Goal: Task Accomplishment & Management: Manage account settings

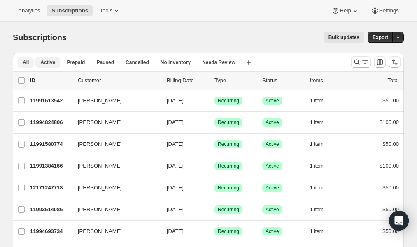
click at [46, 61] on span "Active" at bounding box center [47, 62] width 15 height 7
click at [367, 64] on icon "Search and filter results" at bounding box center [365, 62] width 8 height 8
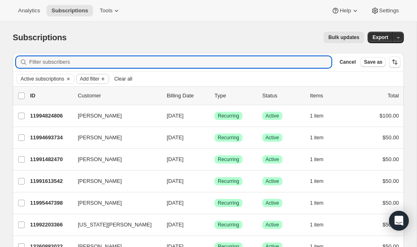
click at [99, 77] on span "Add filter" at bounding box center [89, 79] width 19 height 7
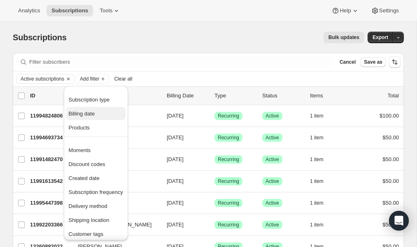
click at [93, 113] on span "Billing date" at bounding box center [82, 114] width 26 height 6
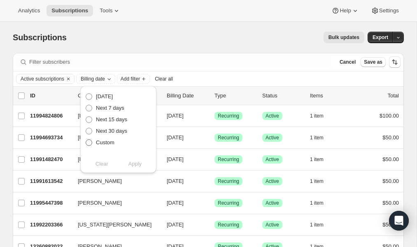
click at [90, 142] on span at bounding box center [89, 143] width 7 height 7
click at [86, 140] on input "Custom" at bounding box center [86, 140] width 0 height 0
radio input "true"
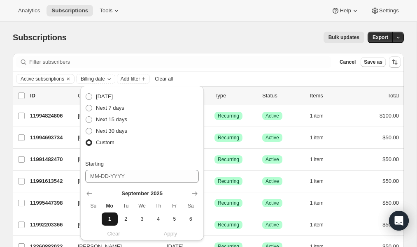
click at [110, 219] on span "1" at bounding box center [109, 219] width 9 height 7
click at [194, 193] on icon "Show next month, October 2025" at bounding box center [194, 194] width 5 height 4
click at [143, 220] on span "1" at bounding box center [141, 219] width 9 height 7
type input "[DATE]"
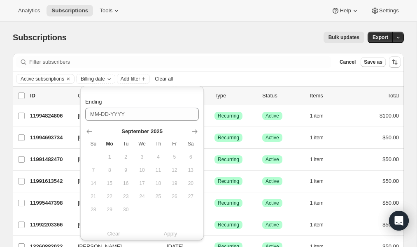
scroll to position [194, 0]
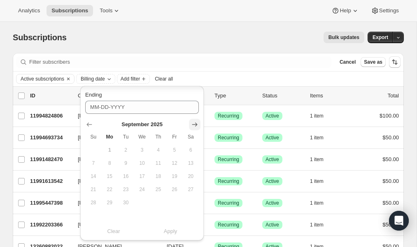
click at [195, 128] on icon "Show next month, October 2025" at bounding box center [195, 125] width 8 height 8
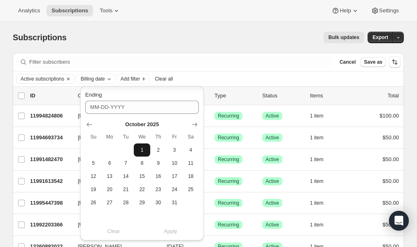
click at [142, 151] on span "1" at bounding box center [141, 150] width 9 height 7
type input "[DATE]"
click at [164, 229] on span "Apply" at bounding box center [171, 232] width 14 height 8
click at [180, 40] on div "Bulk updates" at bounding box center [221, 38] width 288 height 12
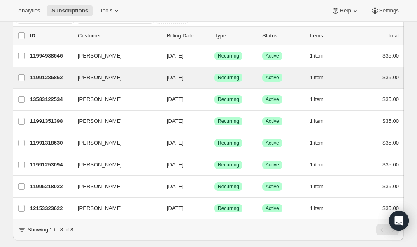
scroll to position [62, 0]
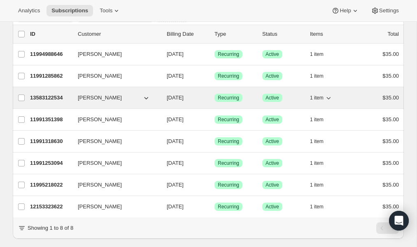
click at [58, 98] on p "13583122534" at bounding box center [50, 98] width 41 height 8
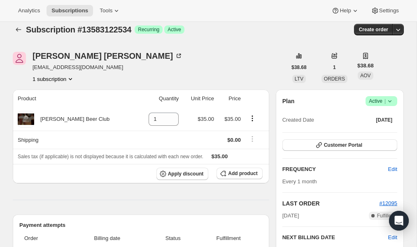
scroll to position [5, 0]
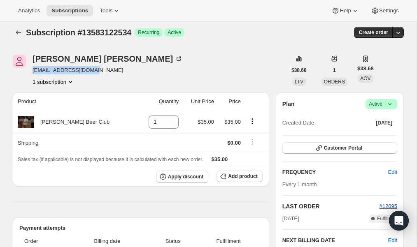
drag, startPoint x: 98, startPoint y: 71, endPoint x: 31, endPoint y: 72, distance: 67.1
click at [31, 72] on div "[PERSON_NAME] [EMAIL_ADDRESS][DOMAIN_NAME] 1 subscription" at bounding box center [150, 70] width 274 height 31
copy span "[EMAIL_ADDRESS][DOMAIN_NAME]"
click at [20, 32] on icon "Subscriptions" at bounding box center [18, 32] width 8 height 8
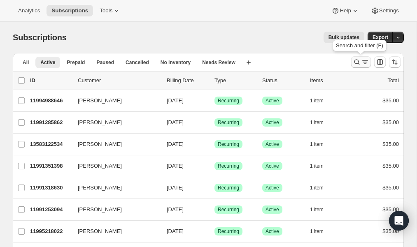
click at [361, 65] on icon "Search and filter results" at bounding box center [365, 62] width 8 height 8
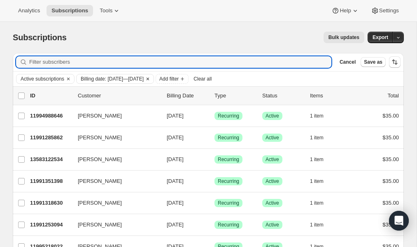
click at [114, 79] on span "Billing date: [DATE]—[DATE]" at bounding box center [112, 79] width 63 height 7
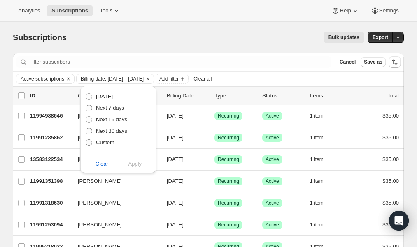
click at [108, 143] on span "Custom" at bounding box center [105, 143] width 19 height 6
click at [86, 140] on input "Custom" at bounding box center [86, 140] width 0 height 0
radio input "true"
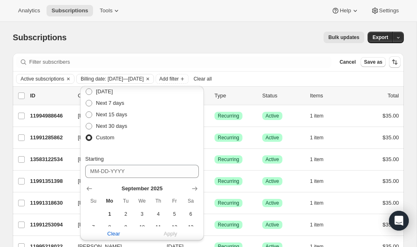
scroll to position [5, 0]
click at [195, 189] on icon "Show next month, October 2025" at bounding box center [194, 189] width 5 height 4
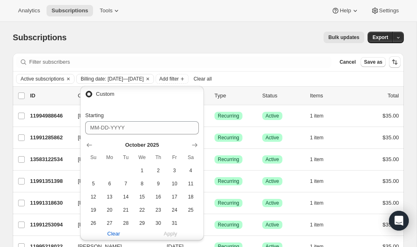
scroll to position [53, 0]
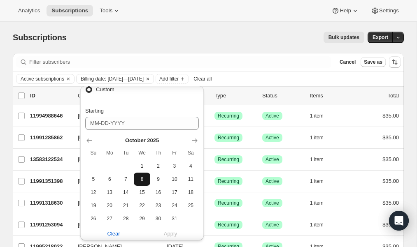
click at [143, 177] on span "8" at bounding box center [141, 179] width 9 height 7
type input "[DATE]"
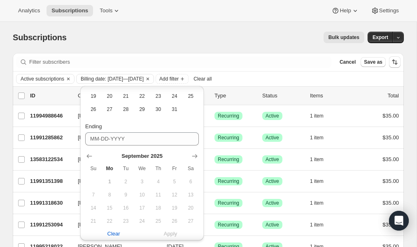
scroll to position [165, 0]
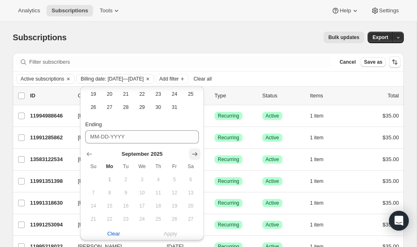
click at [194, 156] on icon "Show next month, October 2025" at bounding box center [195, 154] width 8 height 8
click at [142, 190] on span "8" at bounding box center [141, 193] width 9 height 7
type input "[DATE]"
click at [174, 234] on span "Apply" at bounding box center [171, 234] width 14 height 8
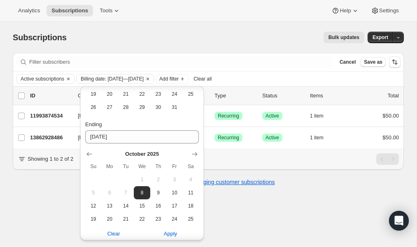
click at [151, 38] on div "Bulk updates" at bounding box center [221, 38] width 288 height 12
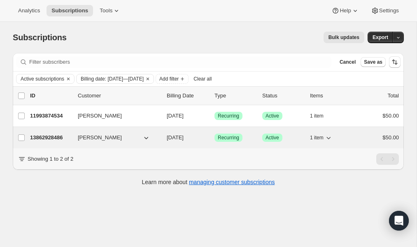
click at [52, 135] on p "13862928486" at bounding box center [50, 138] width 41 height 8
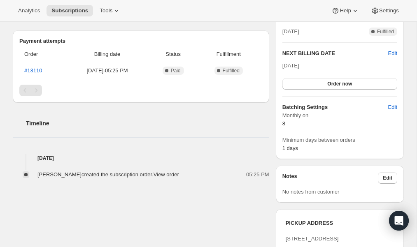
scroll to position [186, 0]
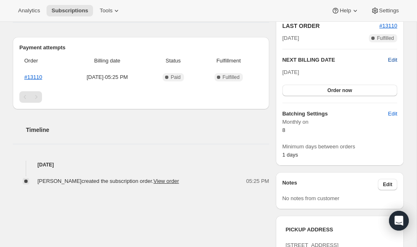
click at [390, 59] on span "Edit" at bounding box center [392, 60] width 9 height 8
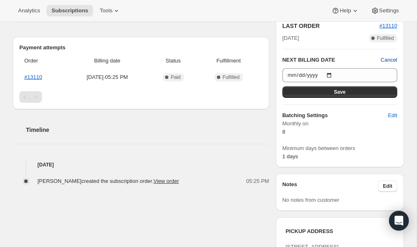
click at [389, 57] on span "Cancel" at bounding box center [389, 60] width 16 height 8
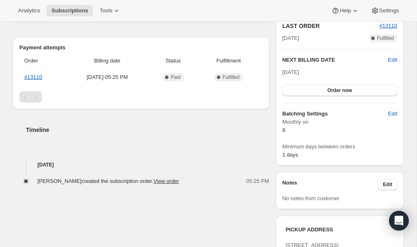
click at [239, 133] on h2 "Timeline" at bounding box center [147, 130] width 243 height 8
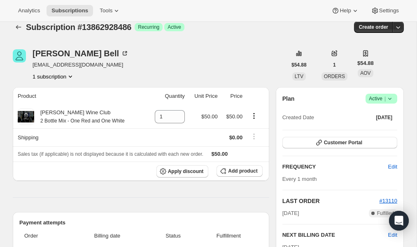
scroll to position [0, 0]
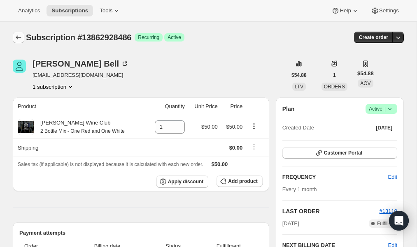
click at [19, 39] on icon "Subscriptions" at bounding box center [18, 37] width 8 height 8
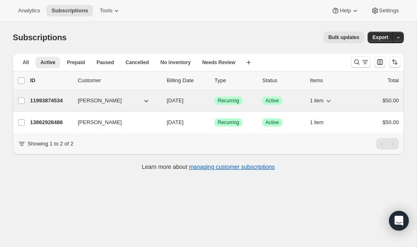
click at [43, 103] on p "11993874534" at bounding box center [50, 101] width 41 height 8
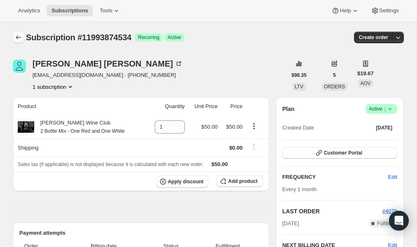
click at [21, 35] on icon "Subscriptions" at bounding box center [18, 37] width 8 height 8
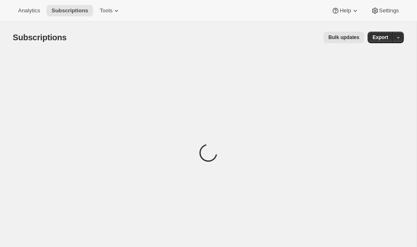
click at [379, 11] on span "Settings" at bounding box center [389, 10] width 20 height 7
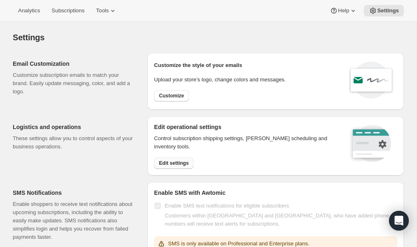
click at [179, 161] on span "Edit settings" at bounding box center [174, 163] width 30 height 7
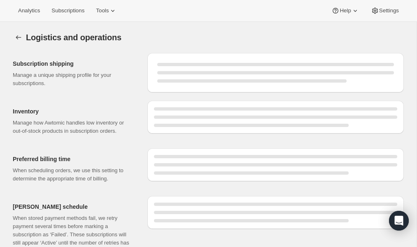
select select "08:00"
select select "DAY"
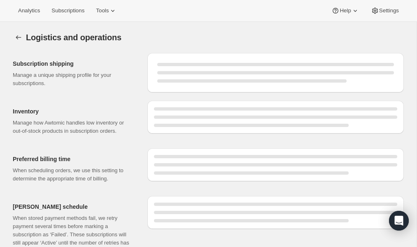
select select "DAY"
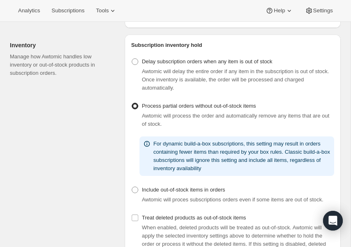
scroll to position [181, 0]
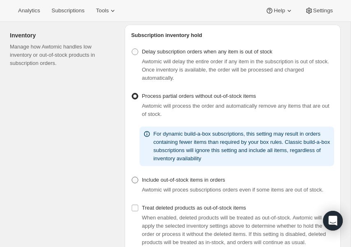
click at [135, 180] on span at bounding box center [135, 180] width 7 height 7
click at [132, 177] on input "Include out-of-stock items in orders" at bounding box center [132, 177] width 0 height 0
radio input "true"
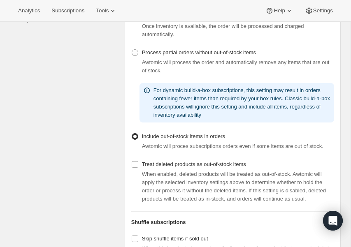
scroll to position [0, 0]
